Goal: Transaction & Acquisition: Obtain resource

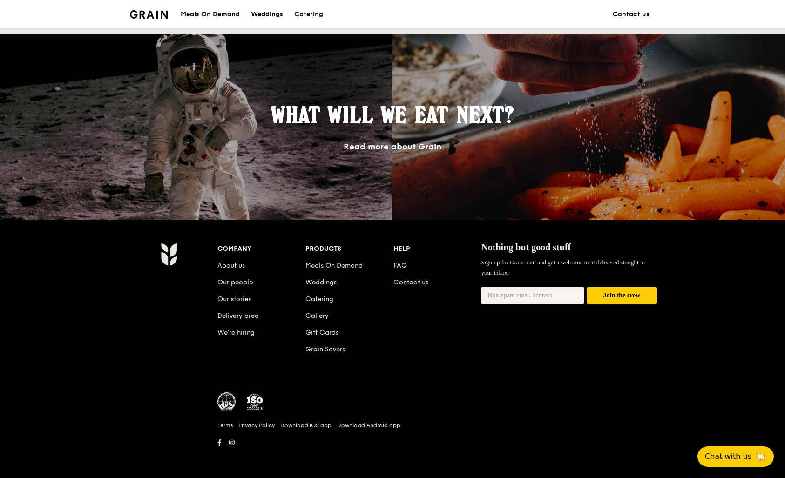
scroll to position [310, 0]
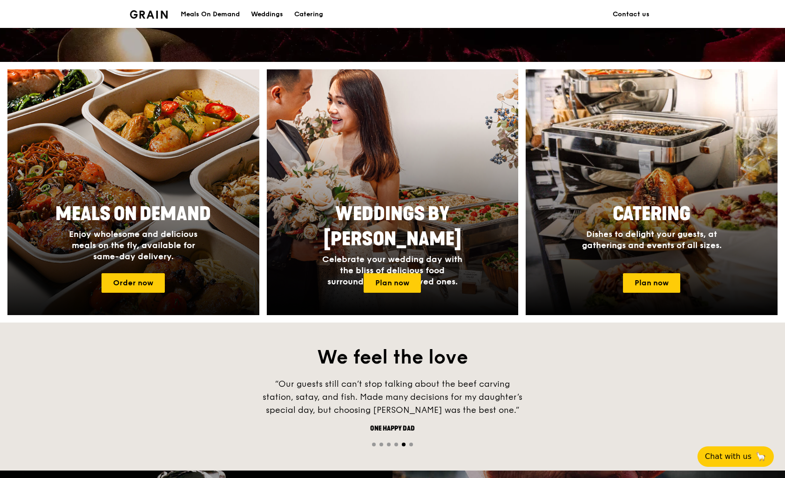
click at [107, 175] on div at bounding box center [133, 192] width 277 height 270
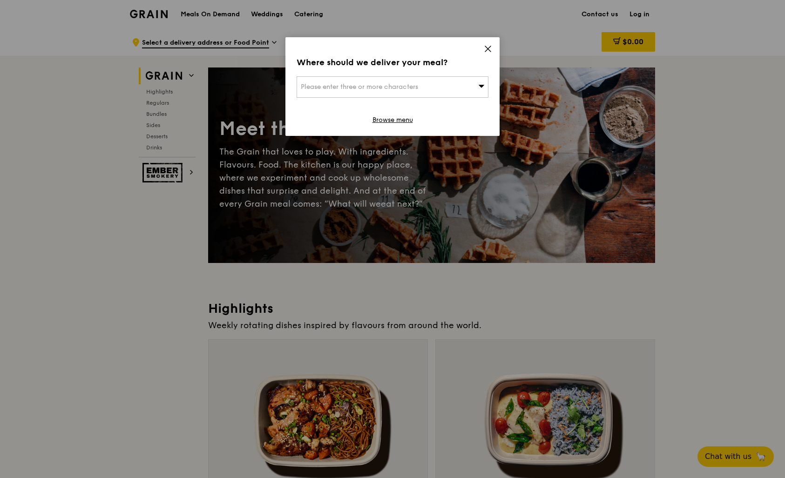
click at [486, 47] on icon at bounding box center [488, 49] width 6 height 6
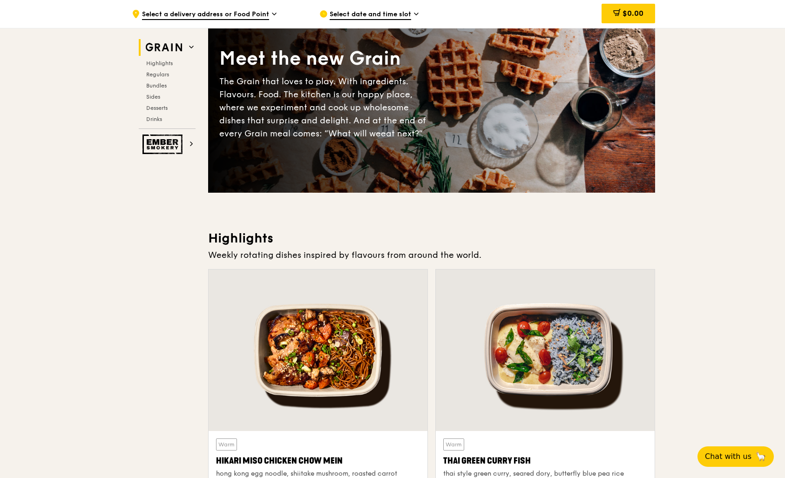
scroll to position [148, 0]
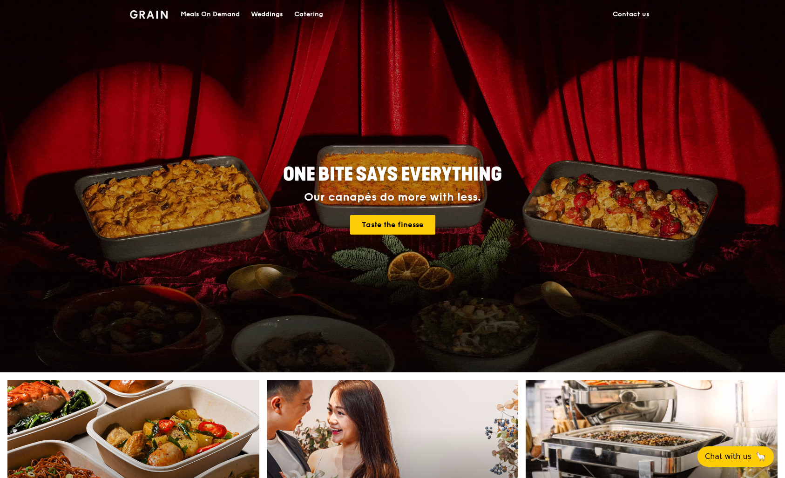
click at [304, 14] on div "Catering" at bounding box center [308, 14] width 29 height 28
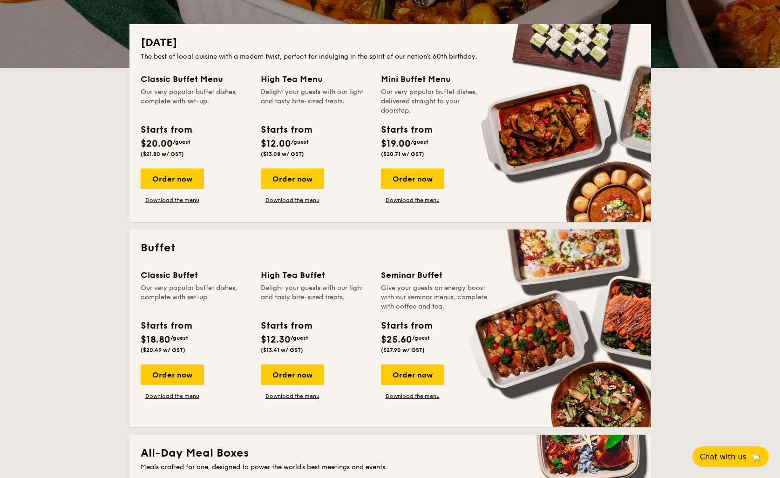
scroll to position [500, 0]
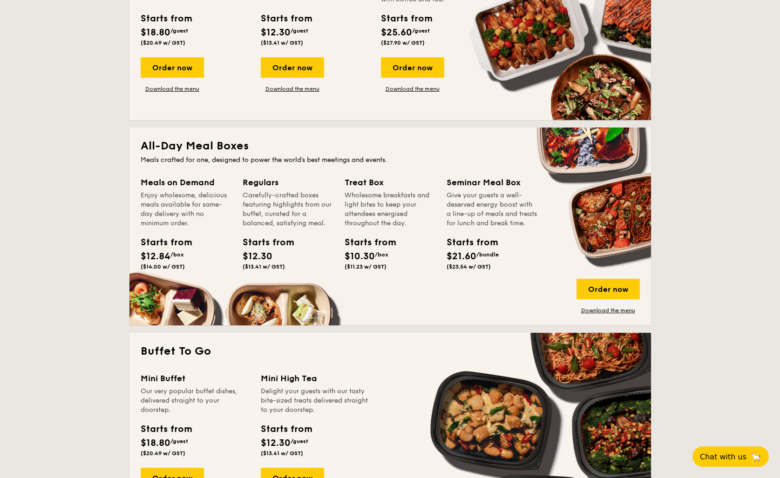
drag, startPoint x: 591, startPoint y: 294, endPoint x: 511, endPoint y: 301, distance: 79.9
click at [511, 301] on div "Meals on Demand Enjoy wholesome, delicious meals available for same-day deliver…" at bounding box center [390, 245] width 499 height 138
click at [592, 309] on link "Download the menu" at bounding box center [607, 310] width 63 height 7
